Goal: Task Accomplishment & Management: Manage account settings

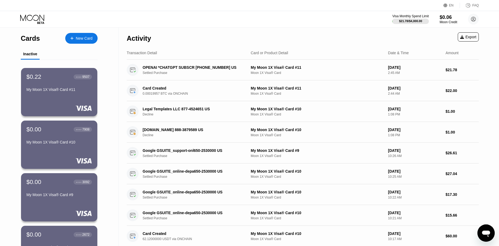
click at [75, 94] on div "My Moon 1X Visa® Card #11" at bounding box center [59, 90] width 66 height 6
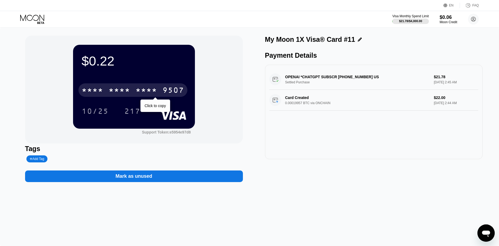
click at [126, 91] on div "* * * *" at bounding box center [120, 91] width 22 height 9
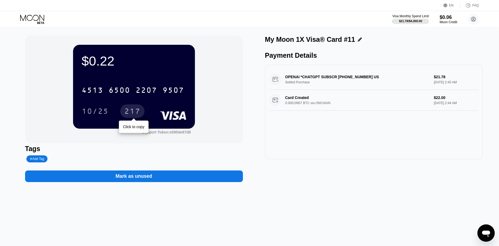
click at [132, 114] on div "217" at bounding box center [132, 112] width 16 height 9
